Goal: Task Accomplishment & Management: Complete application form

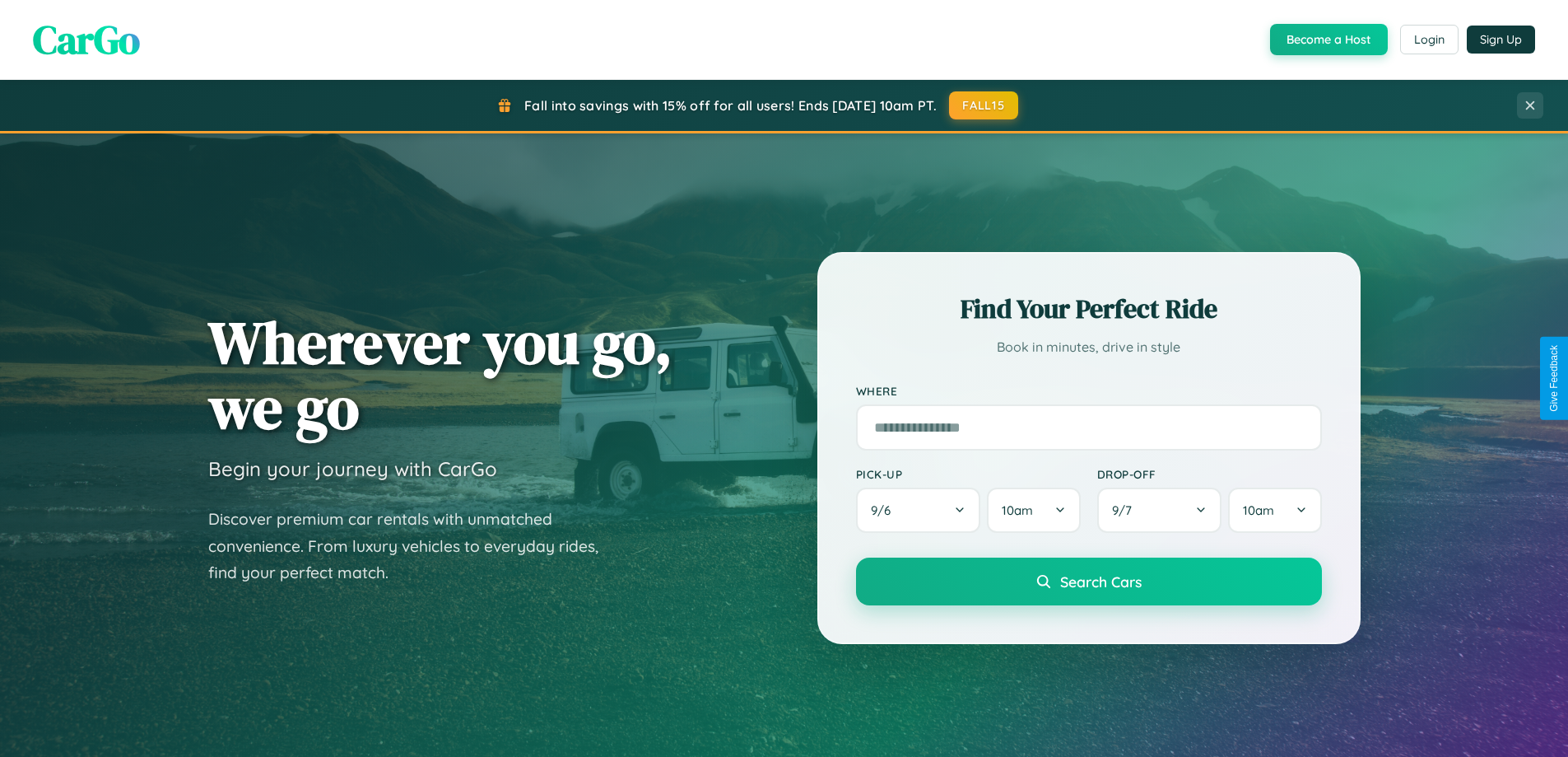
scroll to position [3168, 0]
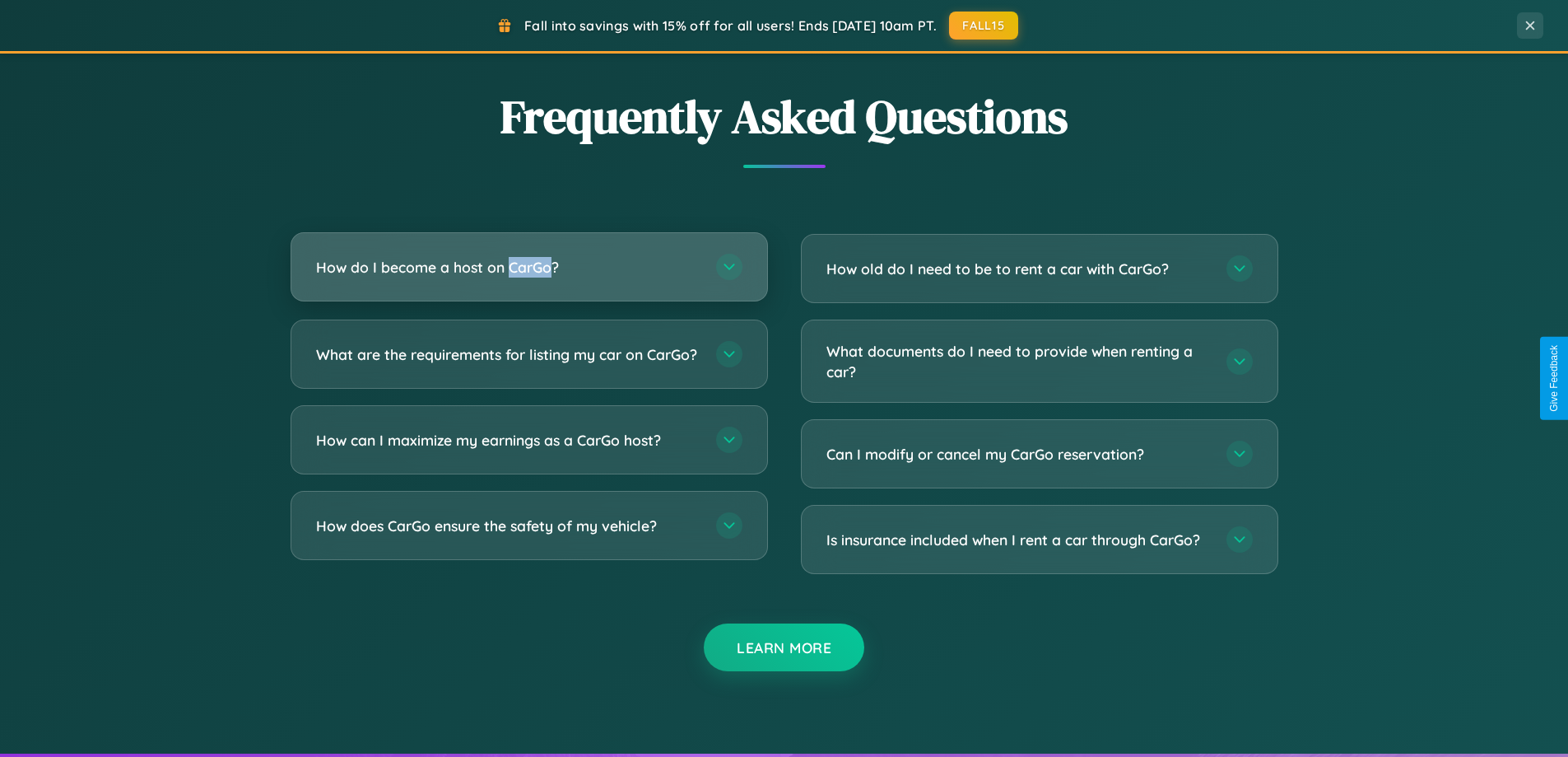
click at [529, 267] on h3 "How do I become a host on CarGo?" at bounding box center [507, 266] width 383 height 21
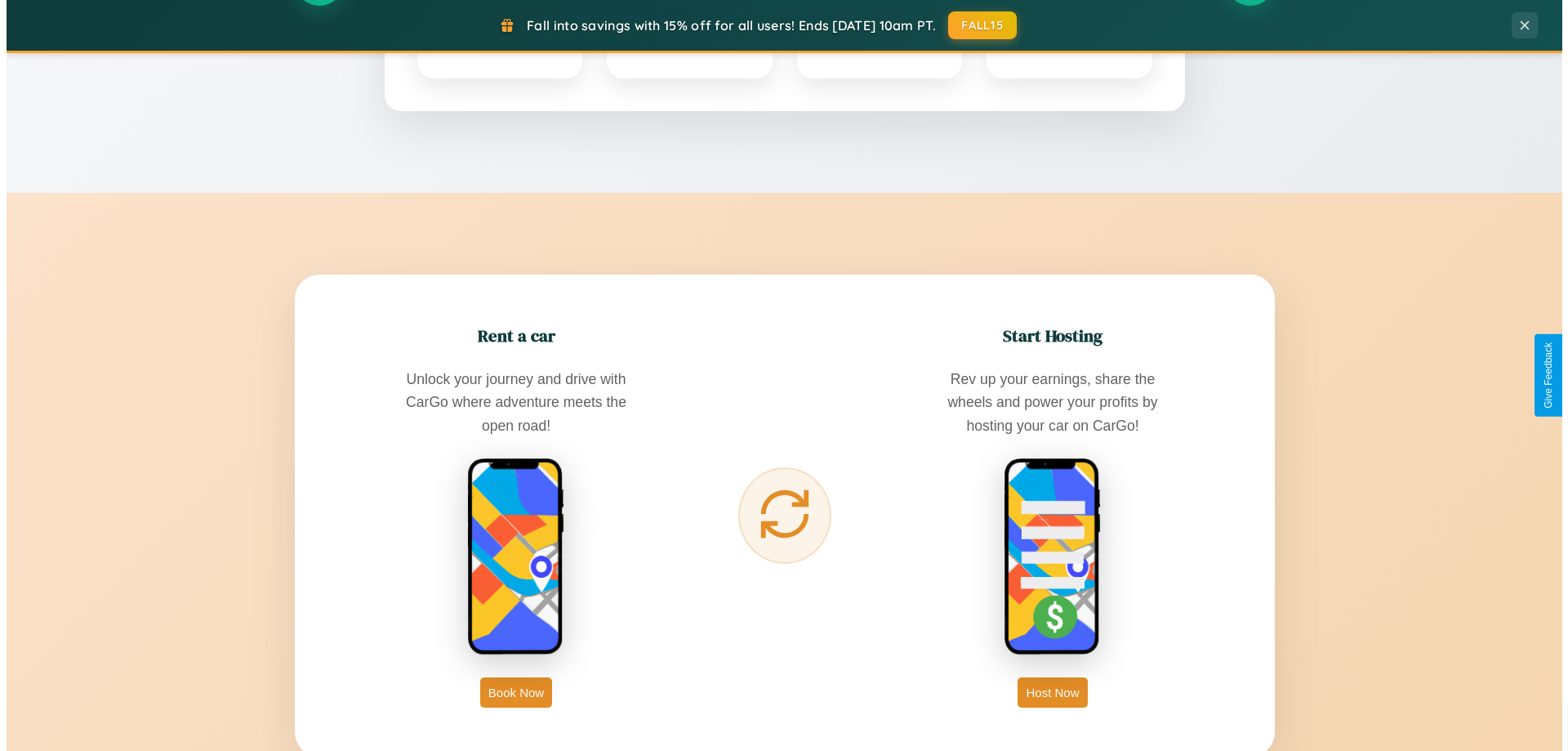
scroll to position [0, 0]
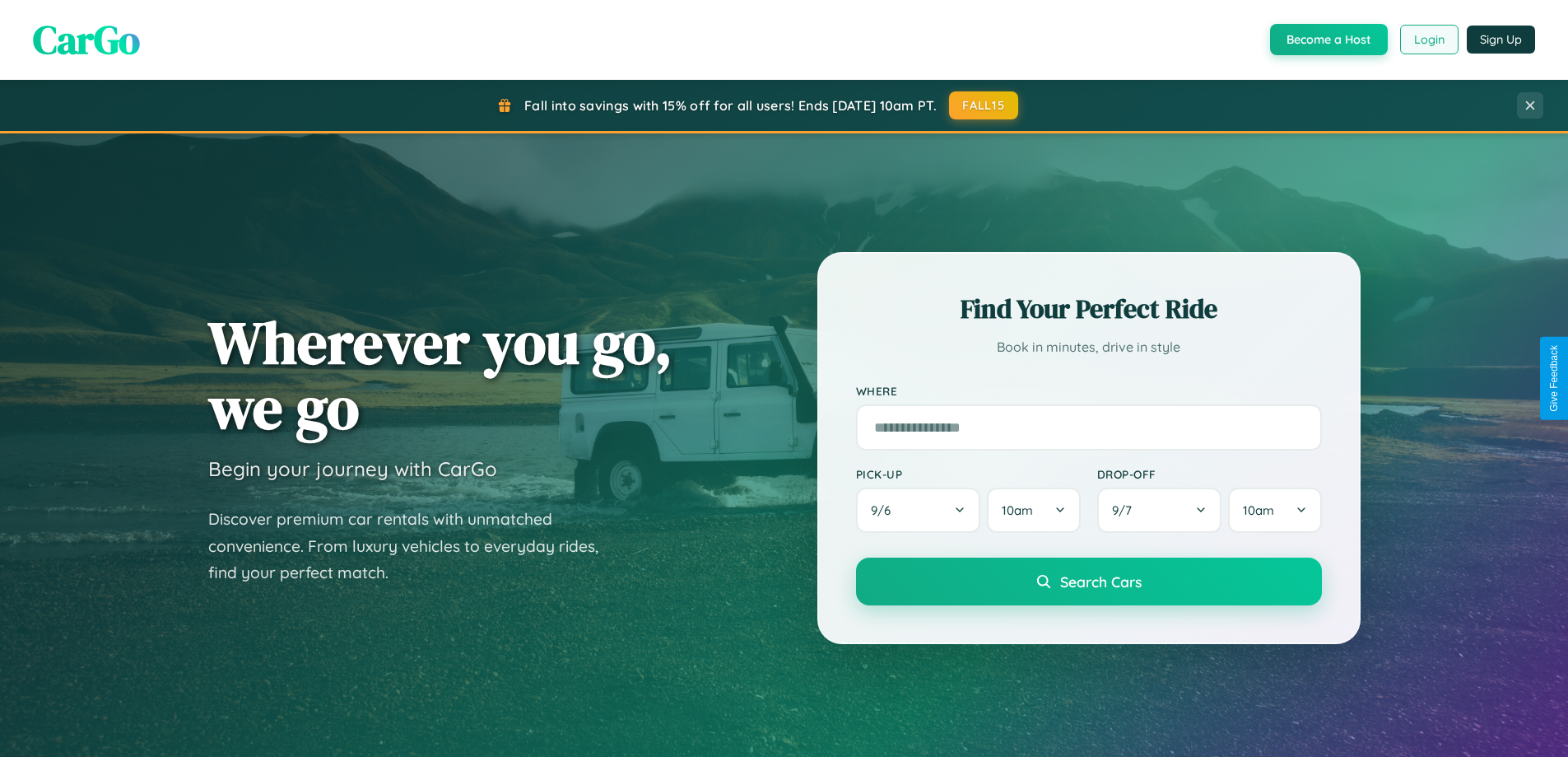
click at [1429, 39] on button "Login" at bounding box center [1429, 39] width 58 height 29
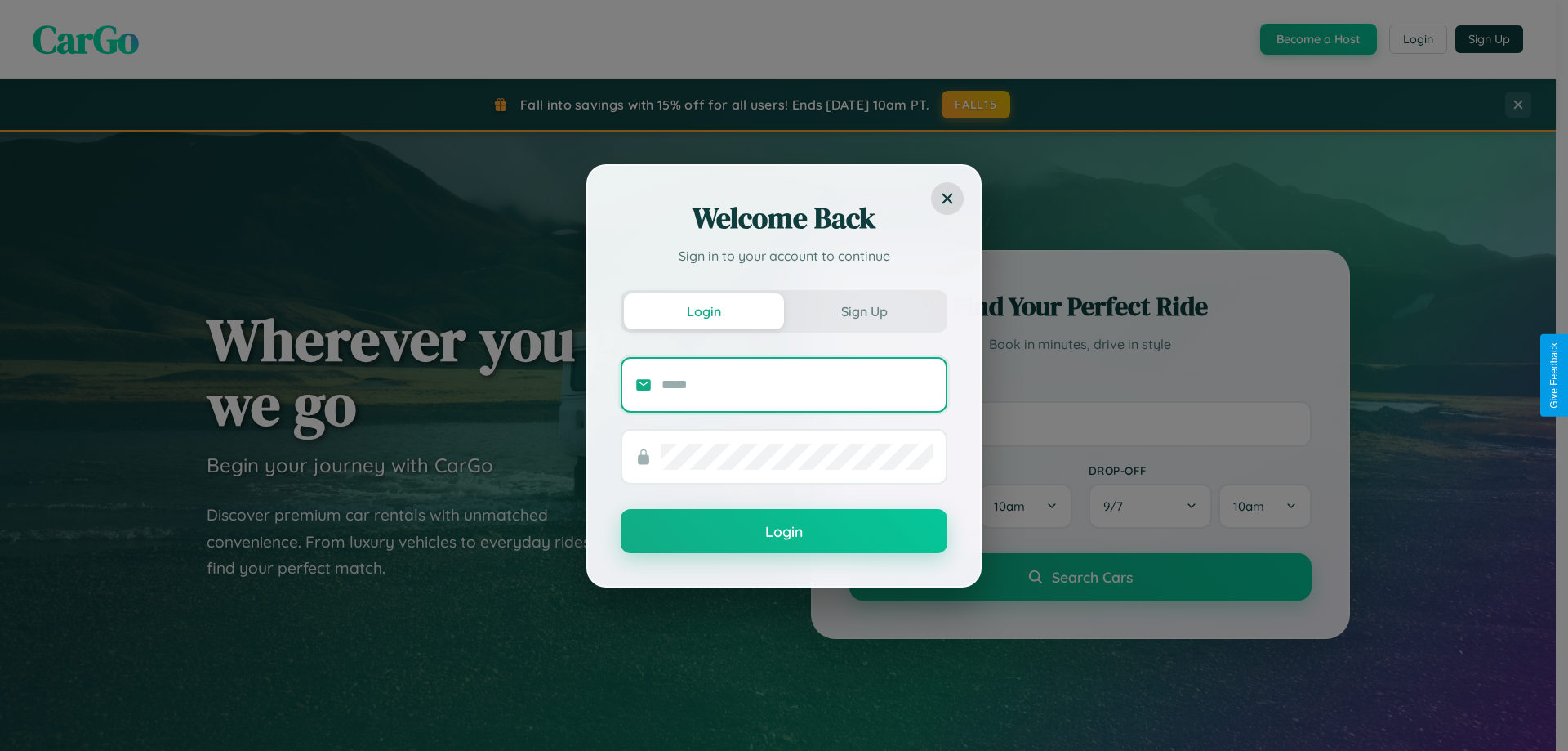
click at [797, 384] on input "text" at bounding box center [797, 384] width 271 height 26
type input "**********"
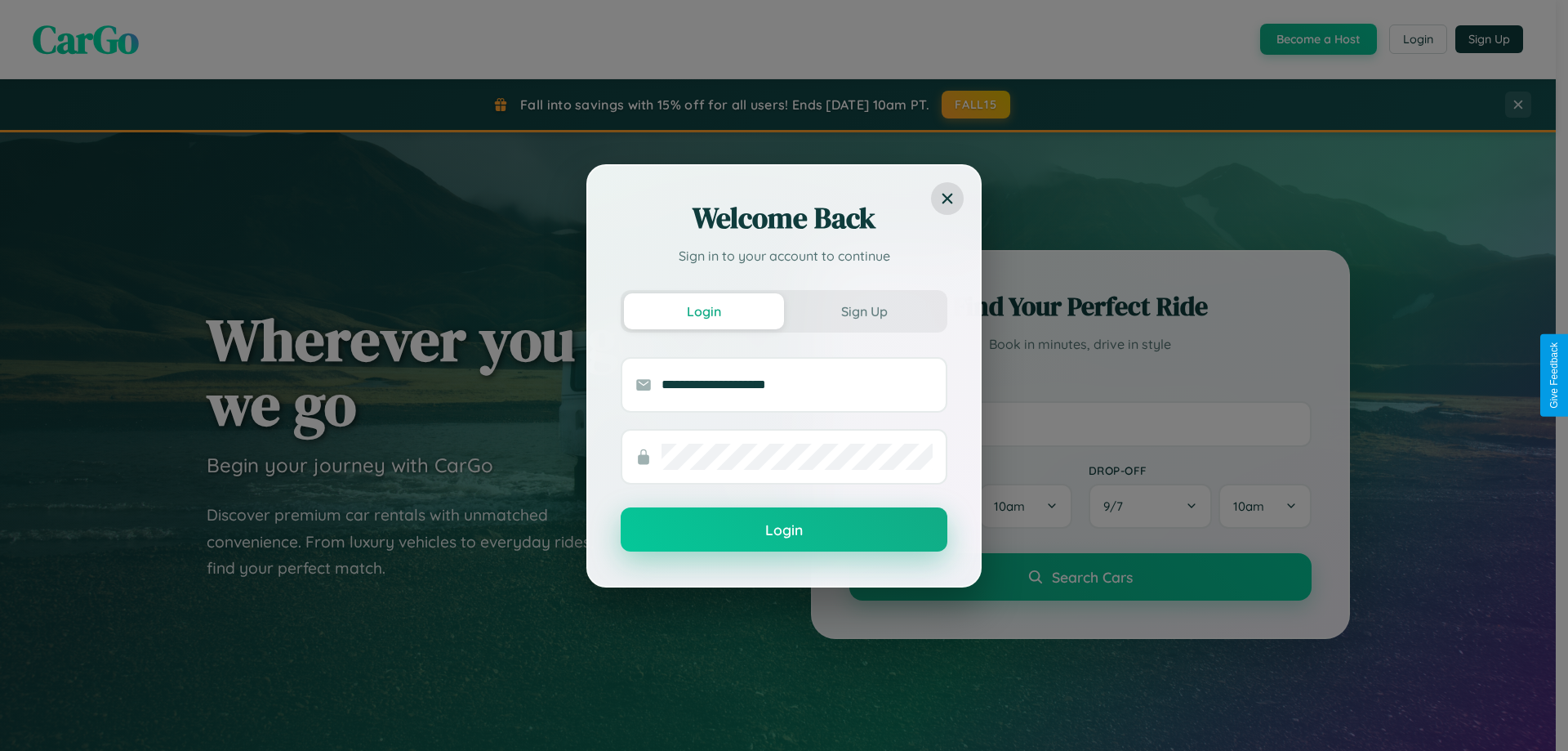
click at [784, 530] on button "Login" at bounding box center [784, 529] width 327 height 44
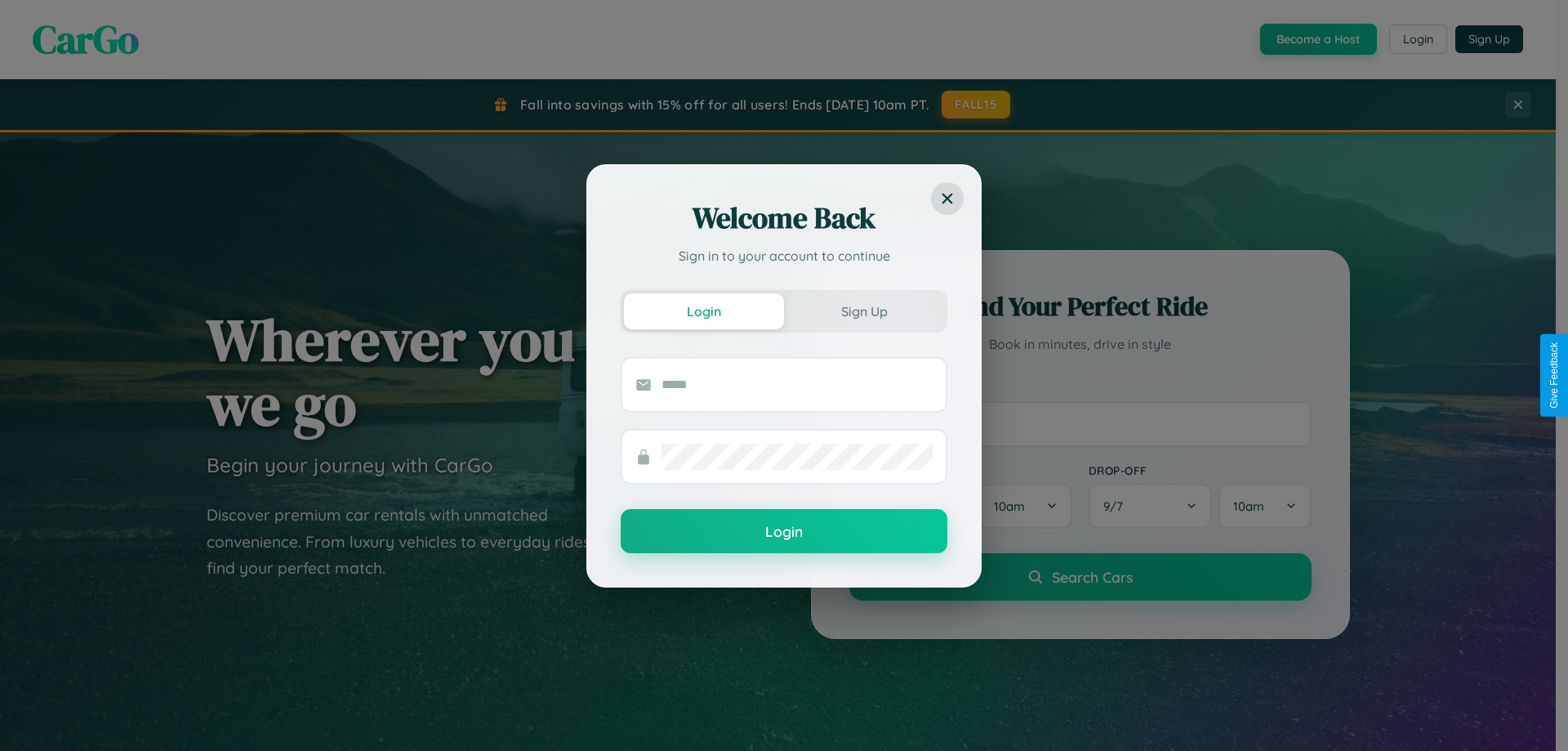
click at [1316, 39] on div "Welcome Back Sign in to your account to continue Login Sign Up Login" at bounding box center [784, 375] width 1568 height 751
click at [864, 310] on button "Sign Up" at bounding box center [864, 311] width 160 height 36
